Goal: Transaction & Acquisition: Purchase product/service

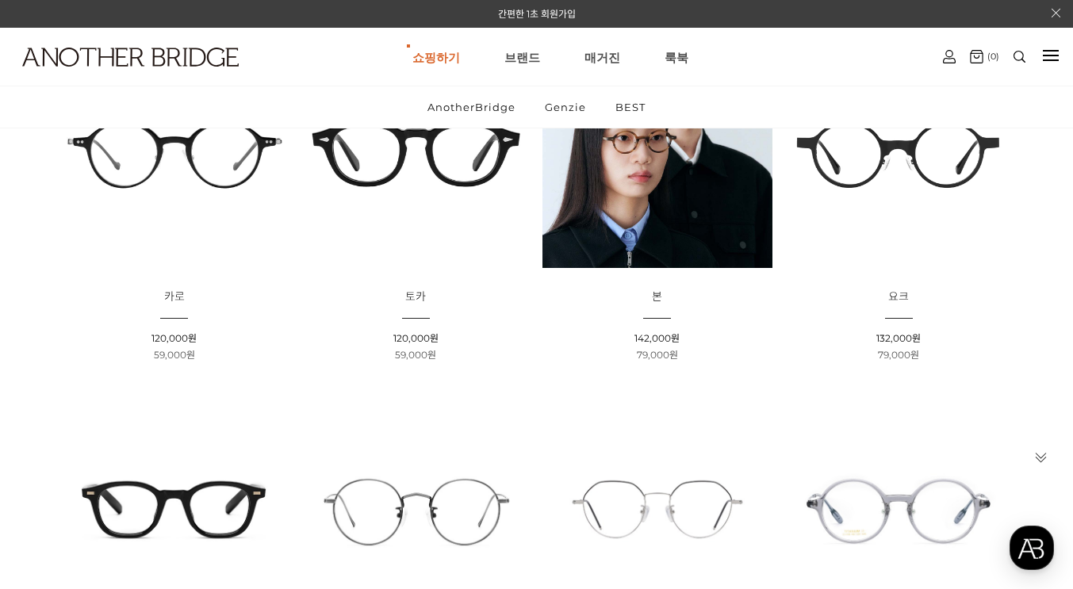
scroll to position [238, 0]
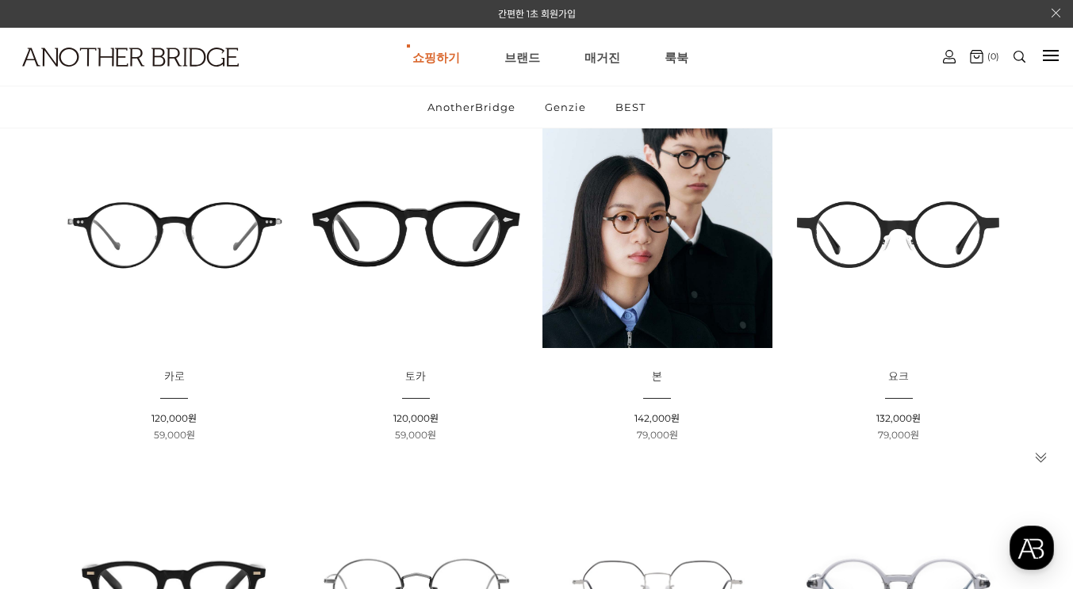
click at [651, 274] on img at bounding box center [658, 233] width 230 height 230
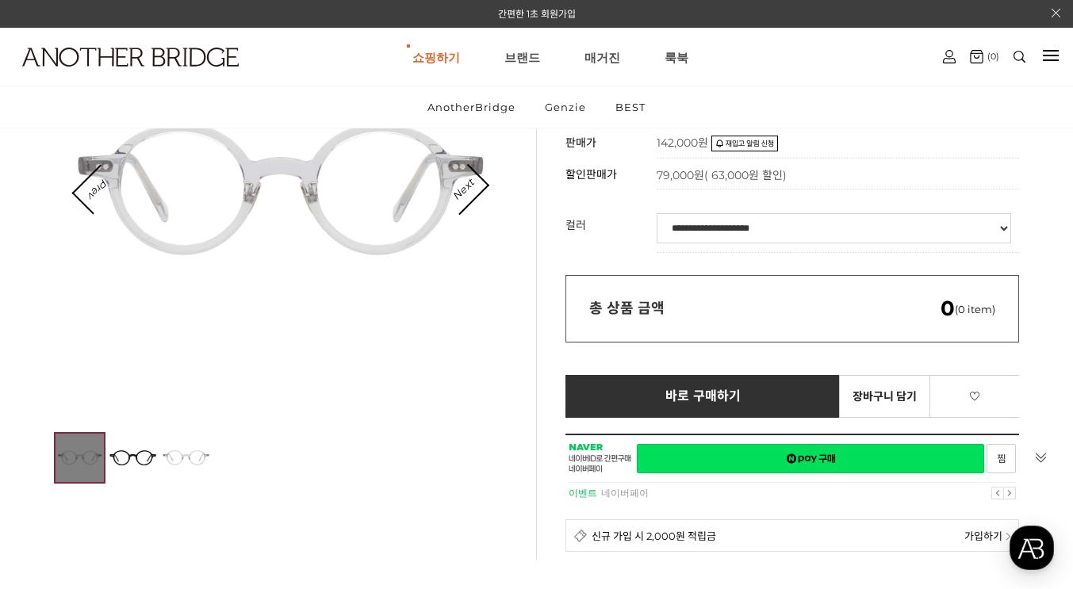
click at [750, 234] on select "**********" at bounding box center [834, 228] width 355 height 30
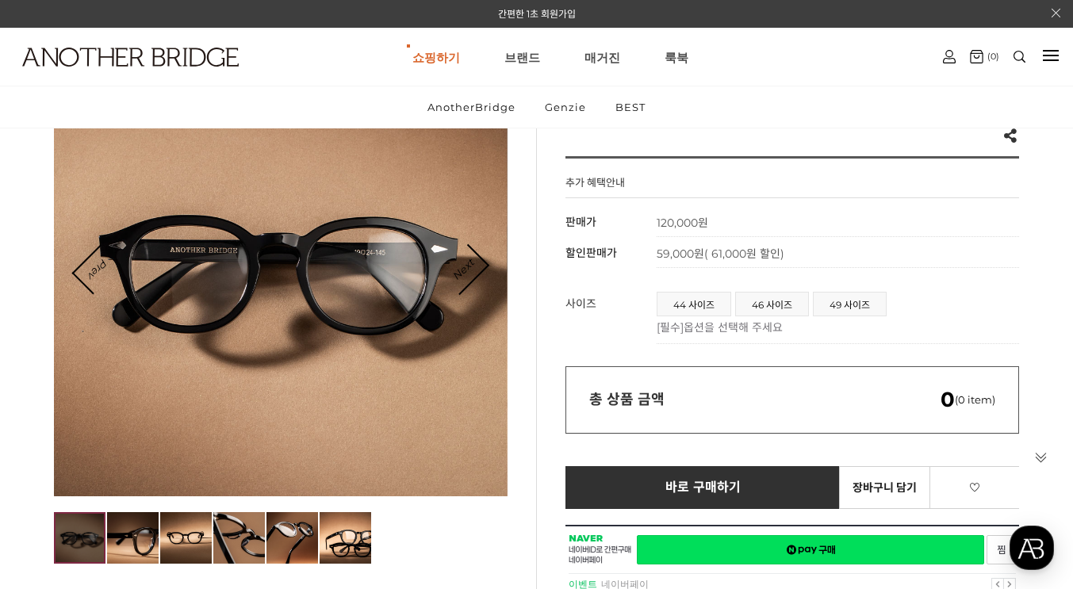
scroll to position [159, 0]
